Goal: Task Accomplishment & Management: Use online tool/utility

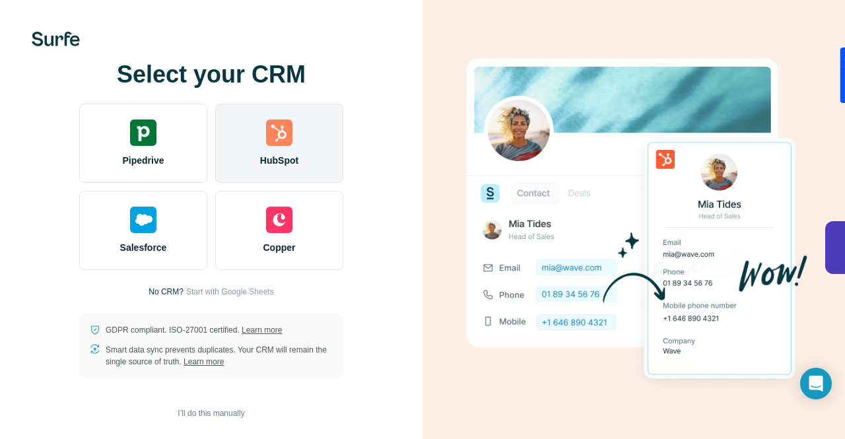
click at [304, 143] on div "HubSpot" at bounding box center [279, 143] width 128 height 79
click at [277, 138] on img at bounding box center [279, 133] width 26 height 26
click at [293, 146] on div "HubSpot" at bounding box center [279, 143] width 128 height 79
click at [293, 151] on div "HubSpot" at bounding box center [279, 143] width 128 height 79
click at [281, 144] on img at bounding box center [279, 133] width 26 height 26
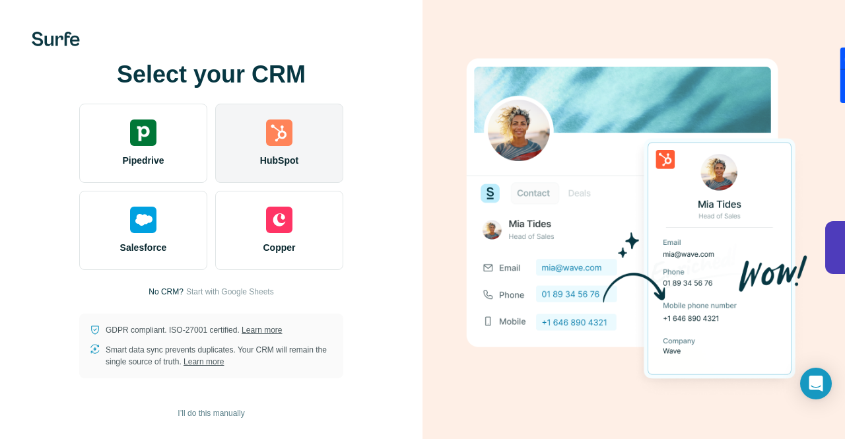
click at [281, 144] on img at bounding box center [279, 133] width 26 height 26
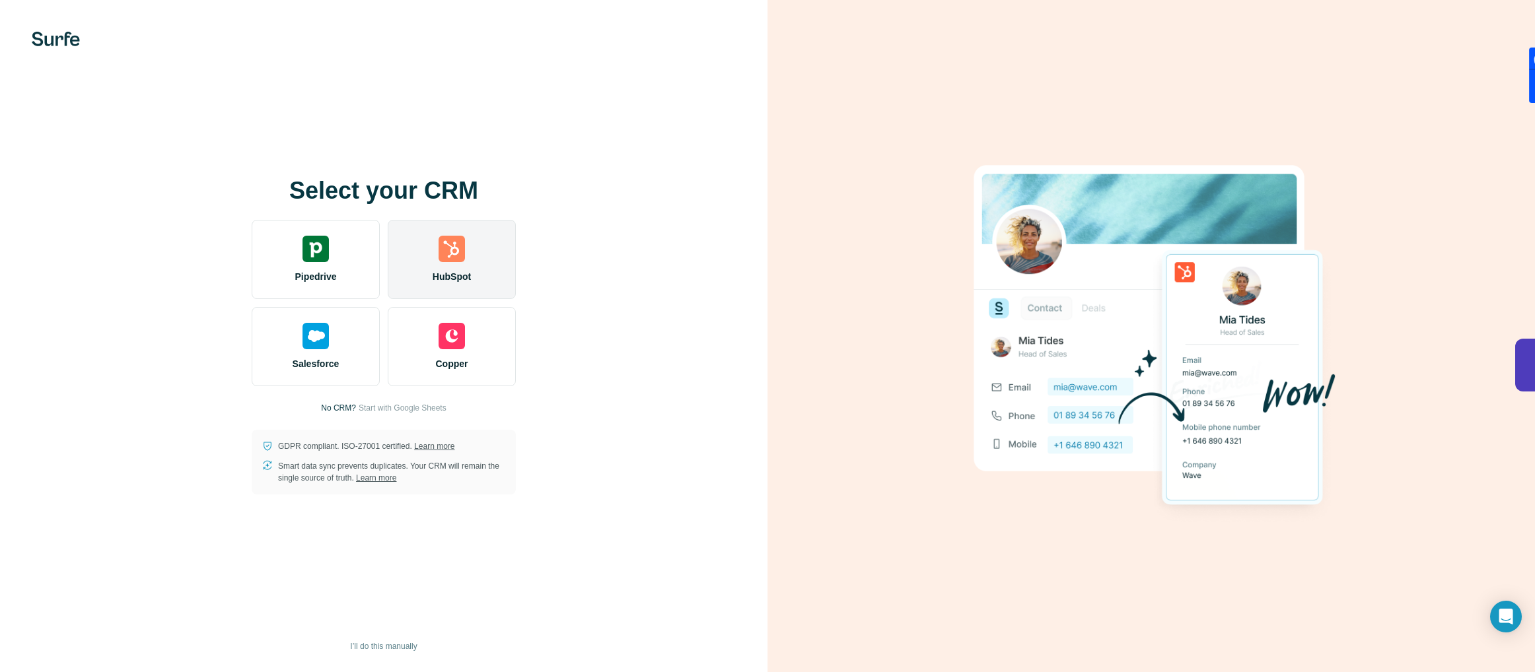
click at [439, 267] on div "HubSpot" at bounding box center [452, 259] width 128 height 79
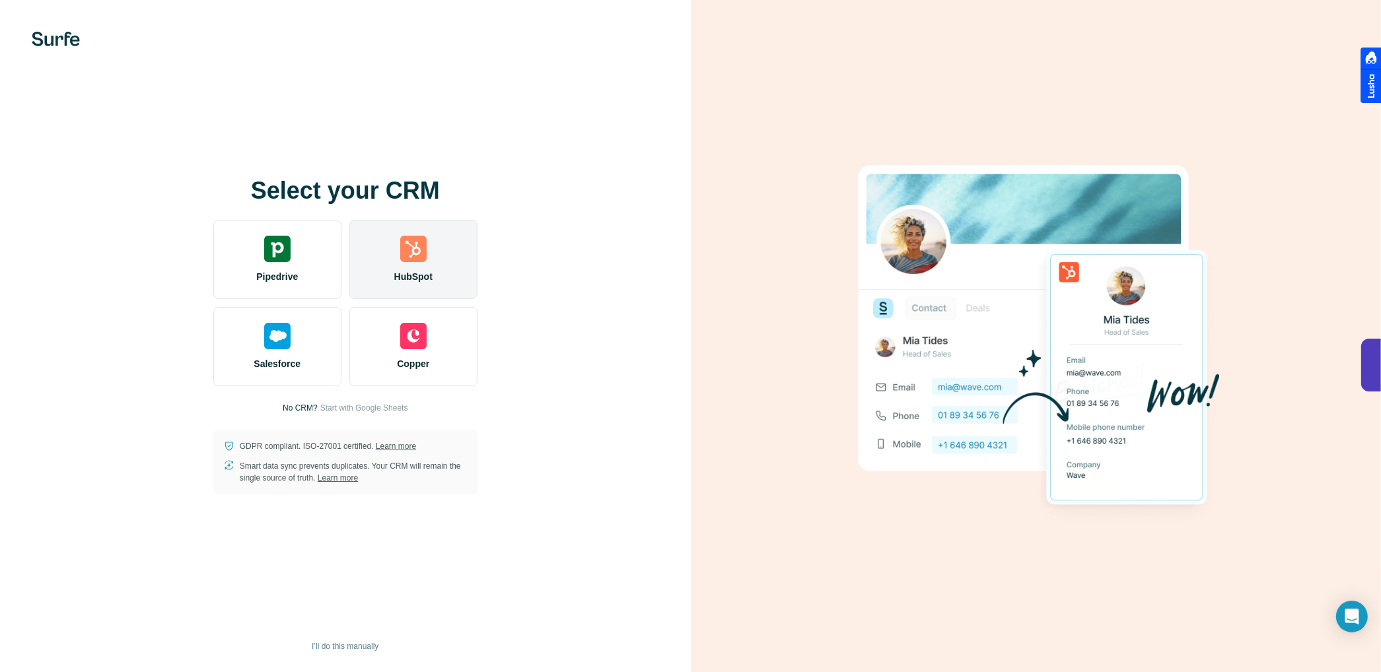
click at [419, 266] on div "HubSpot" at bounding box center [413, 259] width 128 height 79
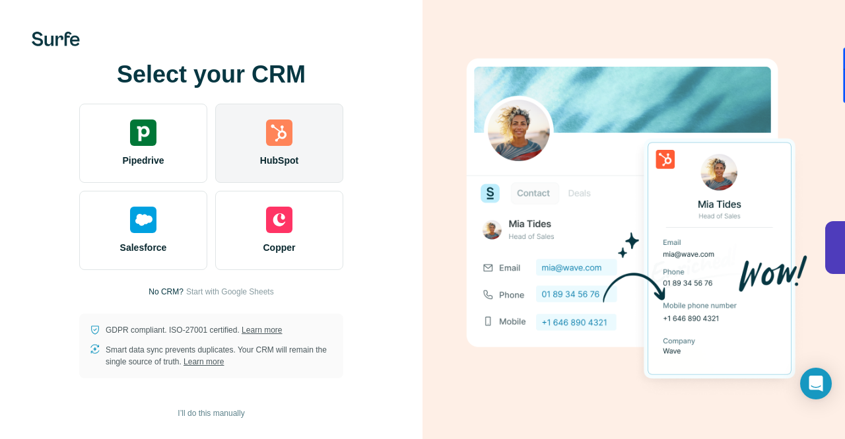
click at [289, 137] on img at bounding box center [279, 133] width 26 height 26
click at [279, 144] on img at bounding box center [279, 133] width 26 height 26
